Goal: Task Accomplishment & Management: Manage account settings

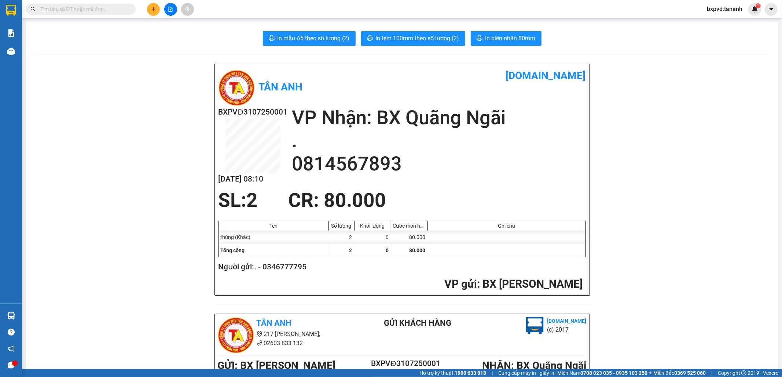
drag, startPoint x: 0, startPoint y: 0, endPoint x: 77, endPoint y: 9, distance: 77.8
click at [77, 9] on input "text" at bounding box center [83, 9] width 86 height 8
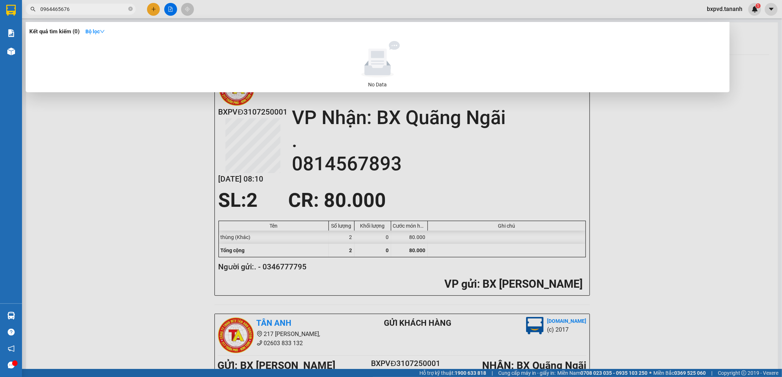
type input "0964465676"
click at [728, 8] on div at bounding box center [391, 188] width 782 height 377
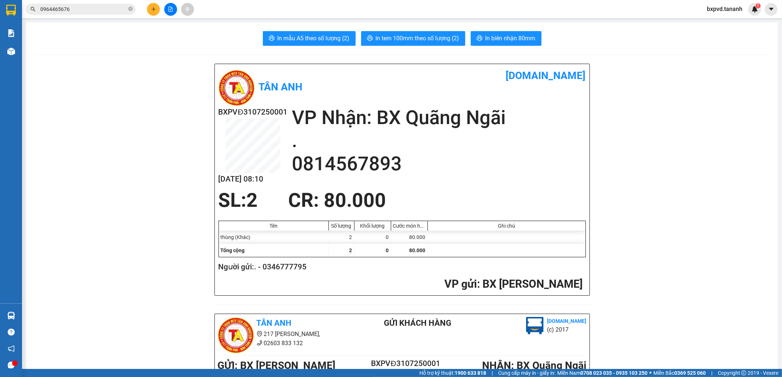
click at [723, 9] on span "bxpvd.tananh" at bounding box center [724, 8] width 47 height 9
click at [724, 23] on span "Đăng xuất" at bounding box center [728, 23] width 32 height 8
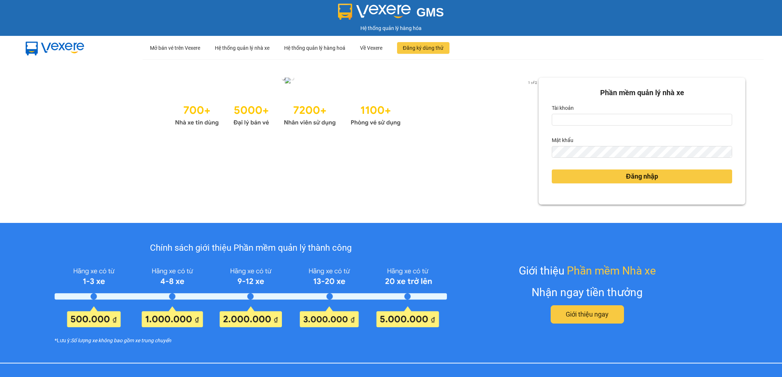
click at [724, 23] on div "GMS Hệ thống quản lý hàng hóa" at bounding box center [391, 18] width 782 height 36
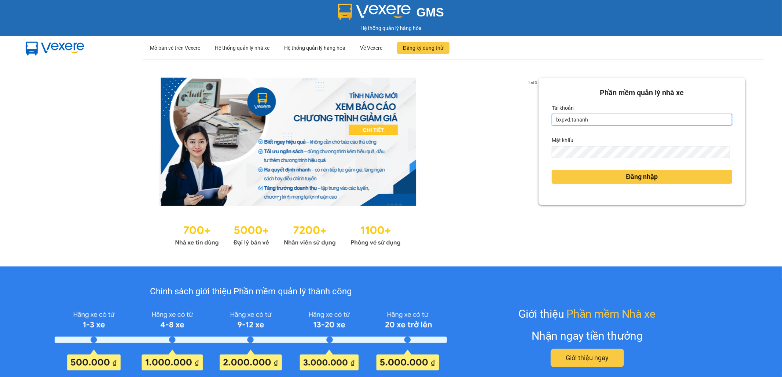
click at [664, 118] on input "bxpvd.tananh" at bounding box center [642, 120] width 180 height 12
type input "bxmd.tananh"
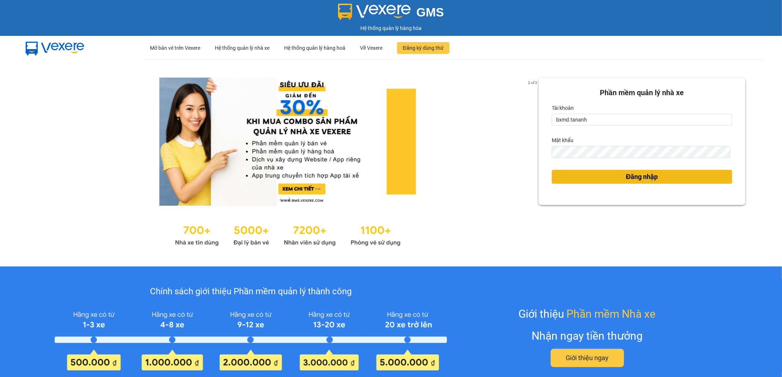
click at [654, 181] on button "Đăng nhập" at bounding box center [642, 177] width 180 height 14
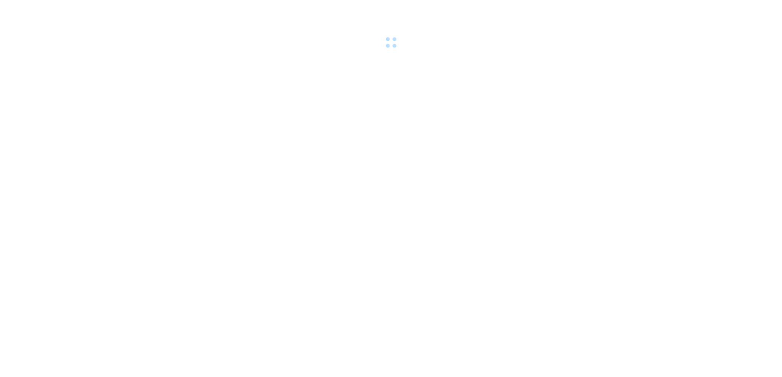
click at [654, 181] on body at bounding box center [391, 188] width 782 height 377
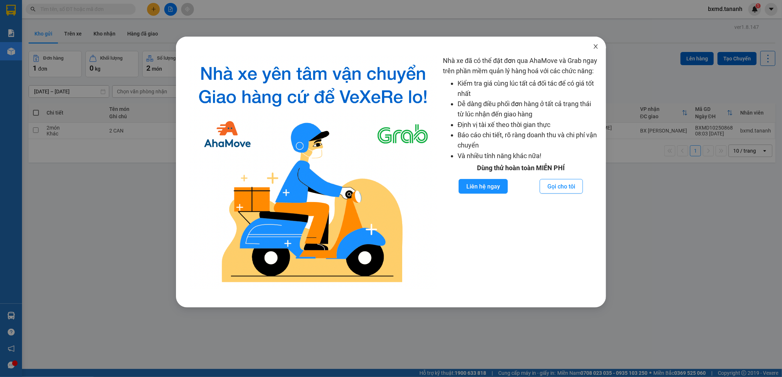
click at [591, 47] on span "Close" at bounding box center [595, 47] width 21 height 21
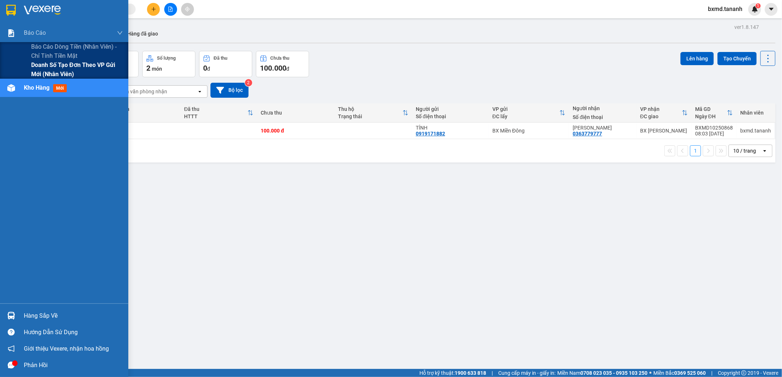
click at [51, 63] on span "Doanh số tạo đơn theo VP gửi mới (nhân viên)" at bounding box center [77, 69] width 92 height 18
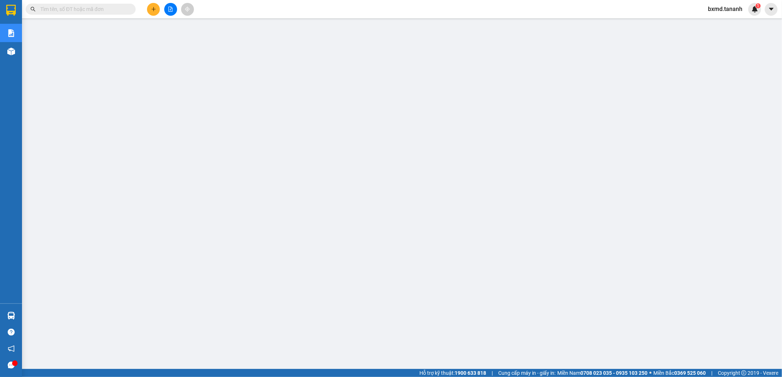
click at [736, 7] on span "bxmd.tananh" at bounding box center [725, 8] width 46 height 9
click at [729, 21] on span "Đăng xuất" at bounding box center [728, 23] width 31 height 8
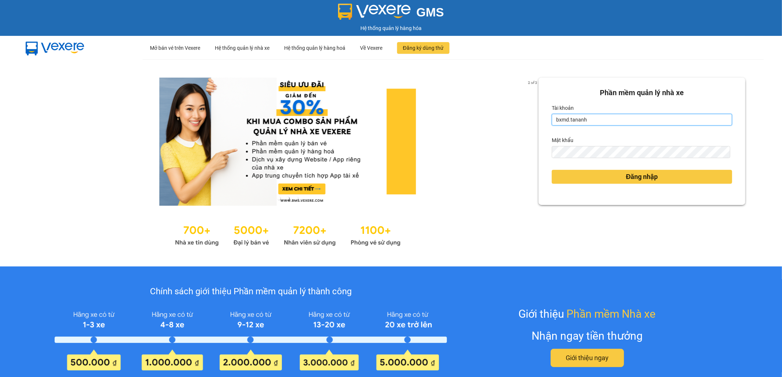
click at [669, 123] on input "bxmd.tananh" at bounding box center [642, 120] width 180 height 12
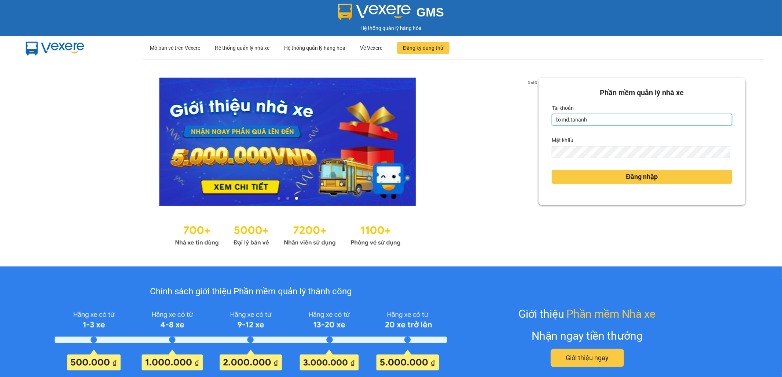
type input "vptt.tananh"
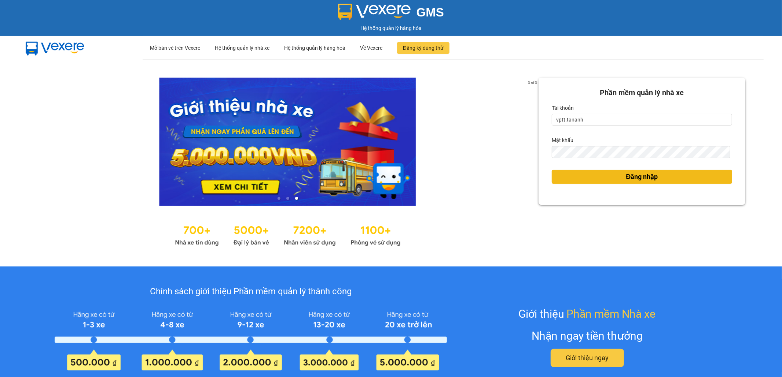
click at [656, 178] on button "Đăng nhập" at bounding box center [642, 177] width 180 height 14
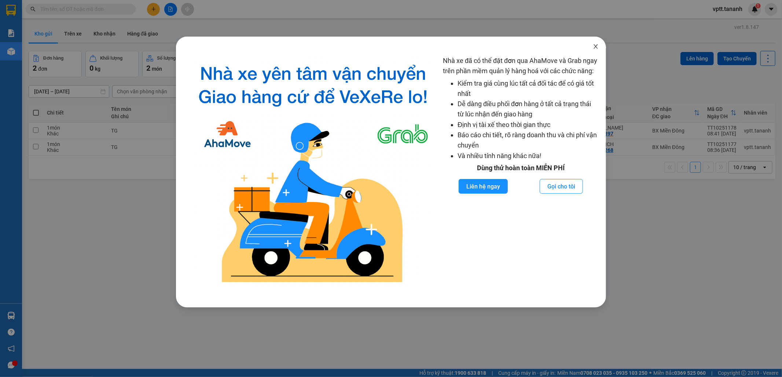
click at [596, 45] on icon "close" at bounding box center [596, 47] width 6 height 6
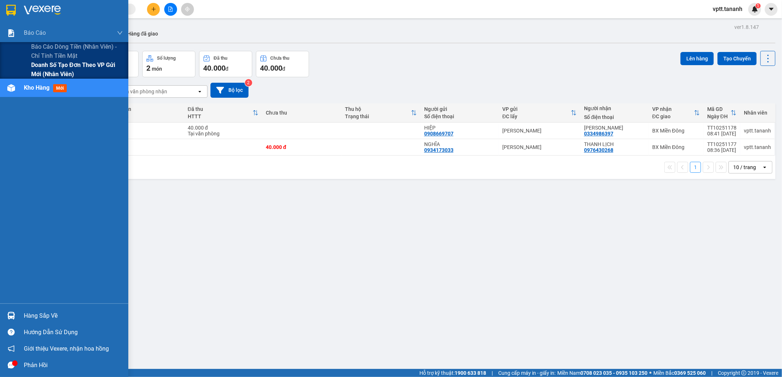
click at [52, 65] on span "Doanh số tạo đơn theo VP gửi mới (nhân viên)" at bounding box center [77, 69] width 92 height 18
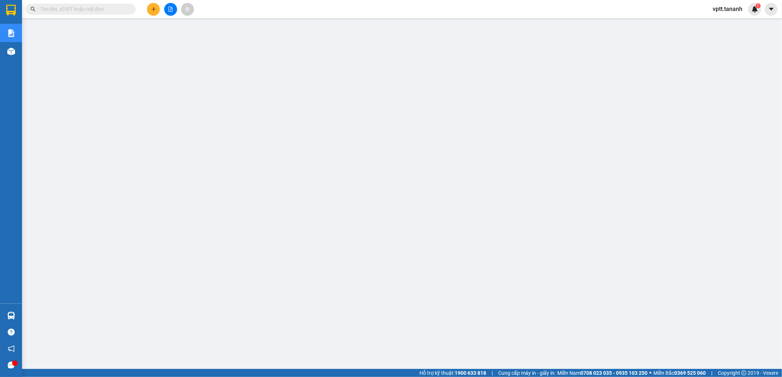
click at [731, 8] on span "vptt.tananh" at bounding box center [727, 8] width 41 height 9
click at [730, 21] on span "Đăng xuất" at bounding box center [733, 23] width 30 height 8
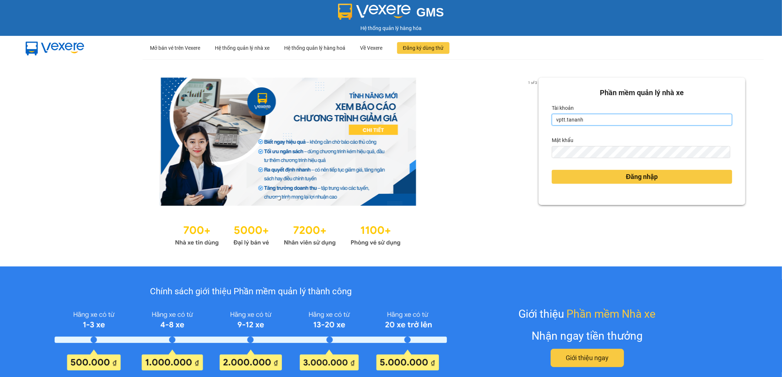
click at [645, 124] on input "vptt.tananh" at bounding box center [642, 120] width 180 height 12
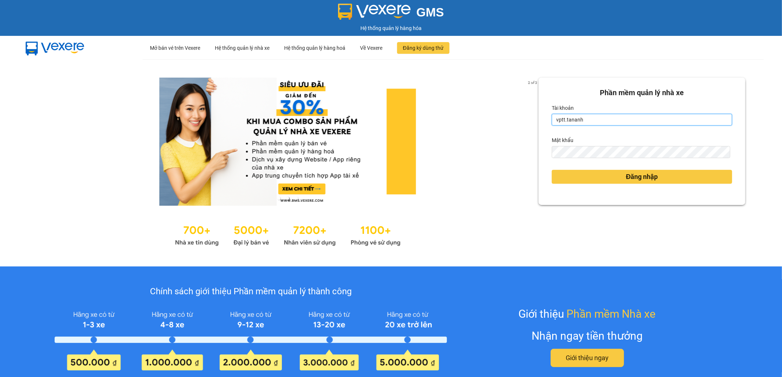
type input "bxpvd.tananh"
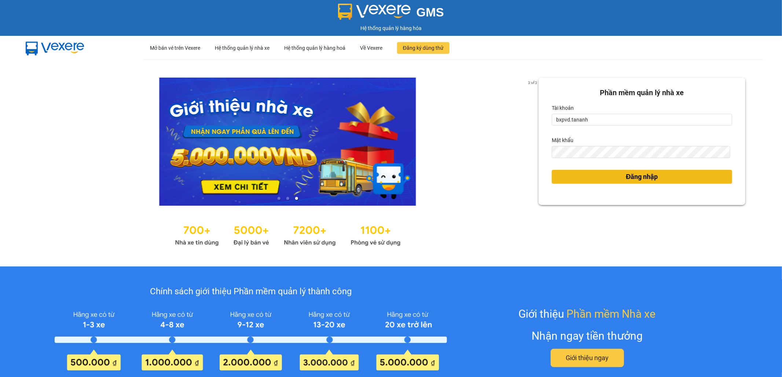
click at [643, 180] on span "Đăng nhập" at bounding box center [642, 177] width 32 height 10
